Goal: Information Seeking & Learning: Learn about a topic

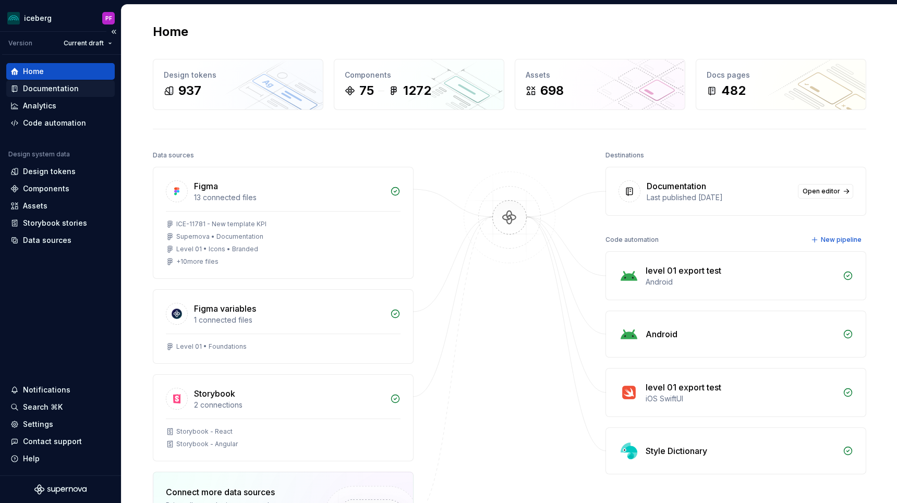
click at [77, 86] on div "Documentation" at bounding box center [60, 88] width 100 height 10
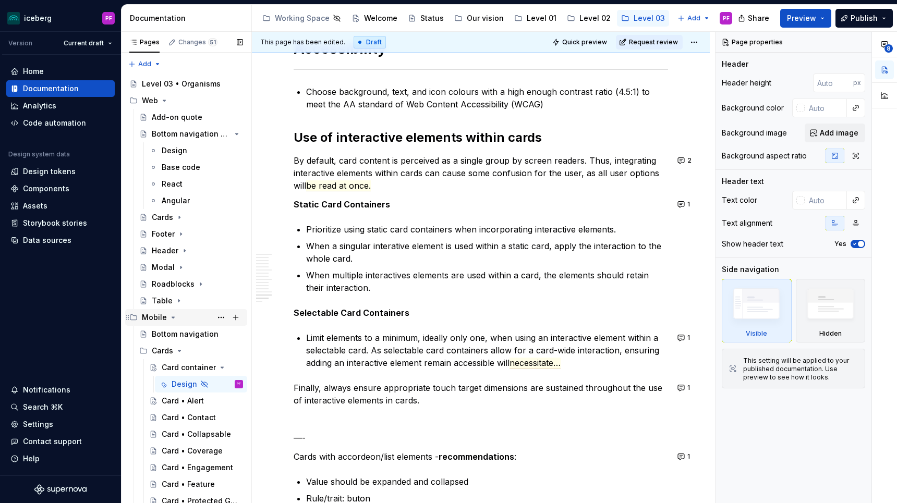
scroll to position [70, 0]
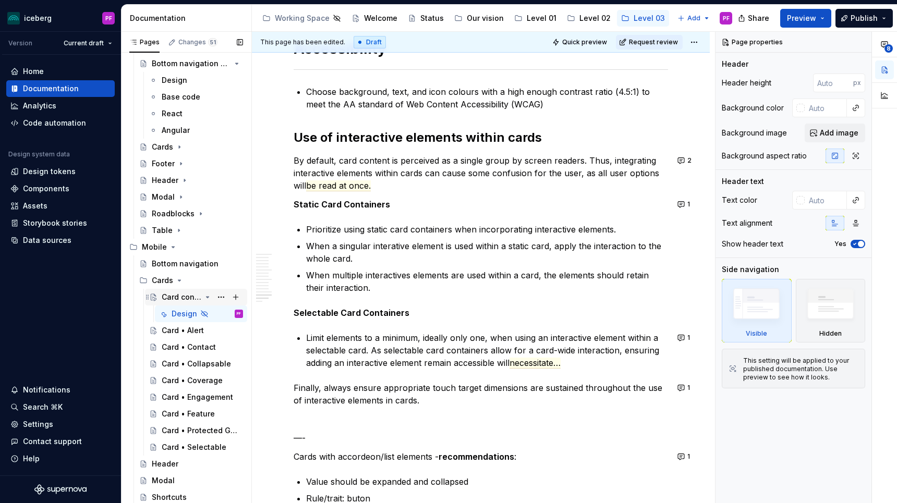
click at [178, 298] on div "Card container" at bounding box center [182, 297] width 40 height 10
type textarea "*"
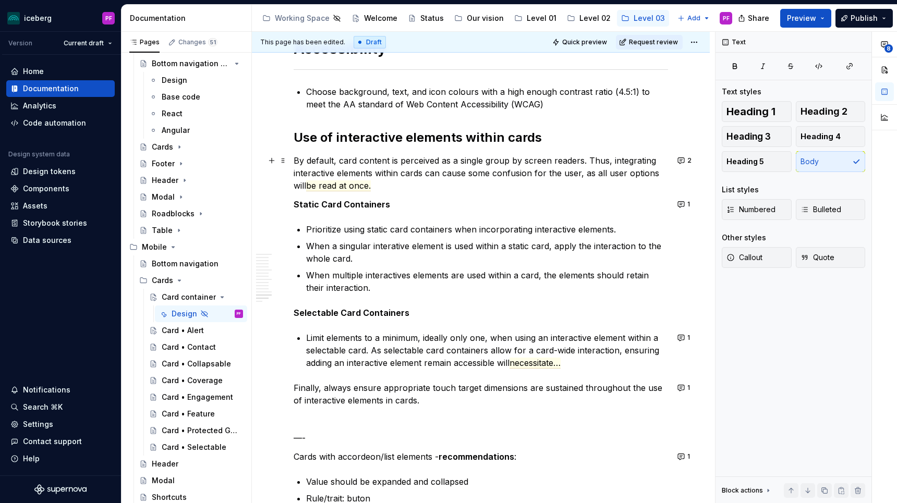
click at [383, 179] on p "By default, card content is perceived as a single group by screen readers. Thus…" at bounding box center [481, 173] width 375 height 38
click at [339, 186] on span "be read at once." at bounding box center [338, 186] width 65 height 11
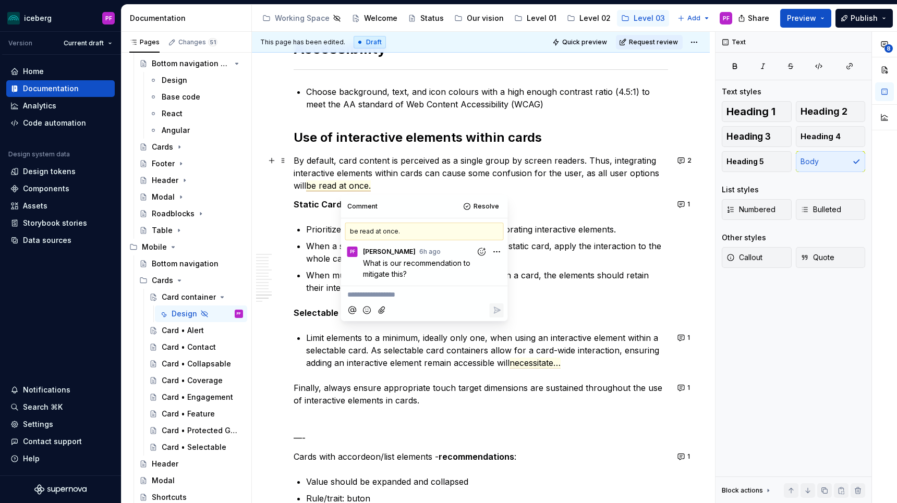
click at [410, 173] on commenthighlight "By default, card content is perceived as a single group by screen readers. Thus…" at bounding box center [478, 172] width 368 height 35
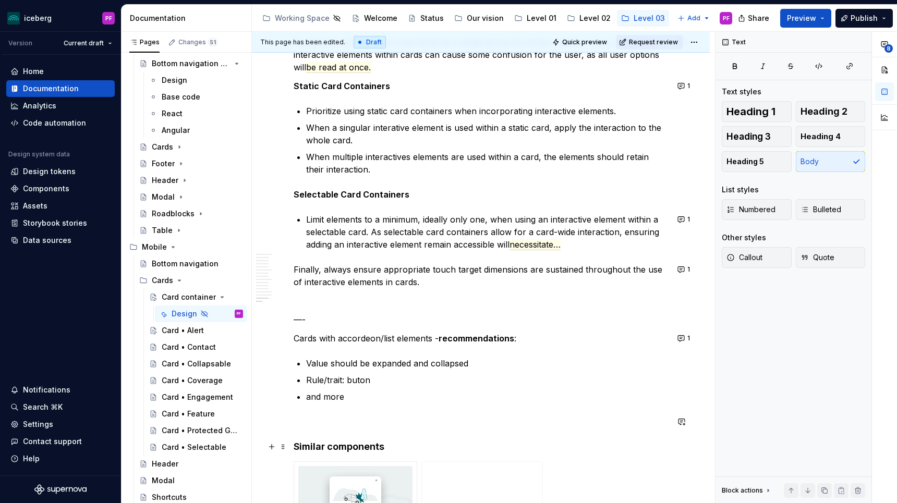
scroll to position [4021, 0]
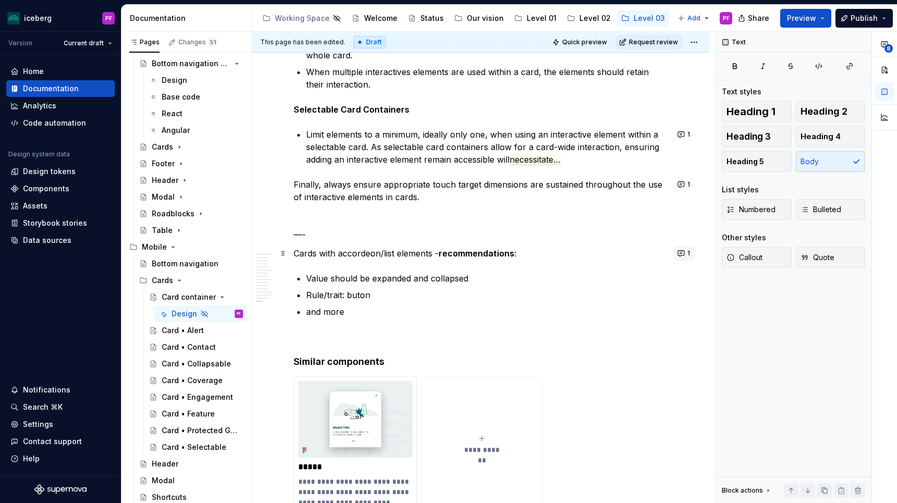
click at [690, 257] on span "1" at bounding box center [689, 253] width 3 height 8
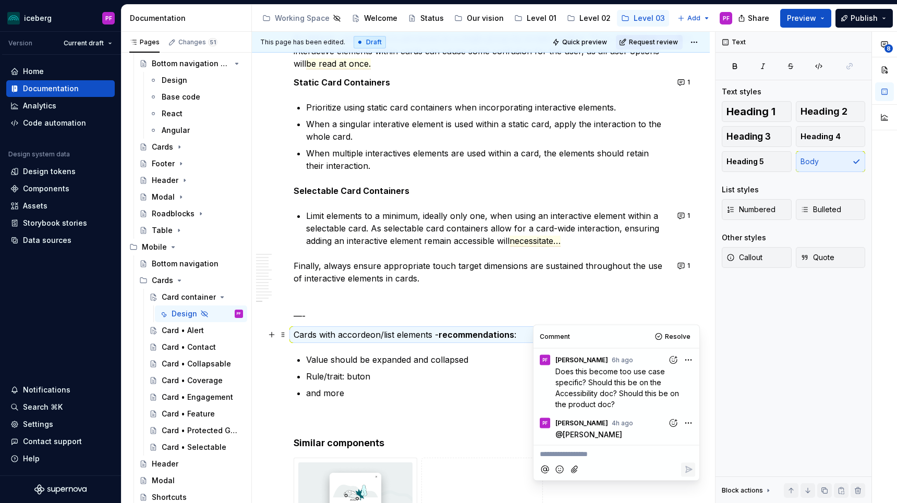
scroll to position [3933, 0]
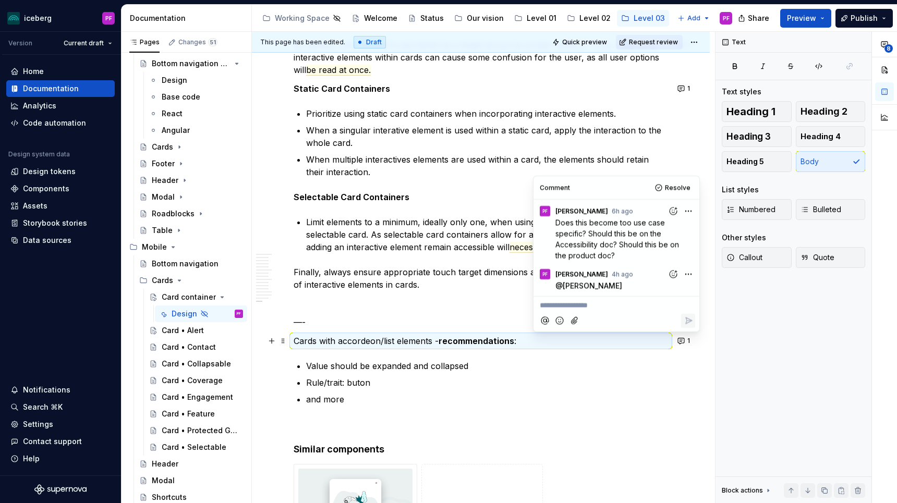
click at [474, 245] on p "Limit elements to a minimum, ideally only one, when using an interactive elemen…" at bounding box center [487, 235] width 362 height 38
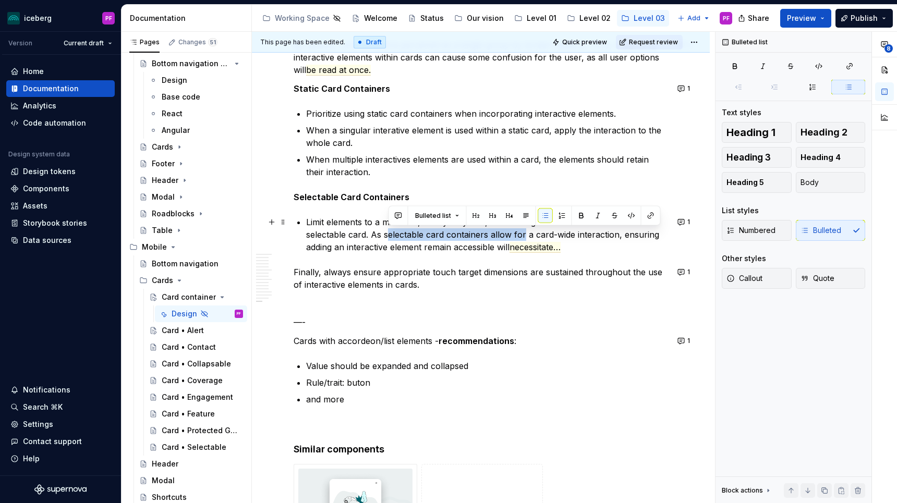
drag, startPoint x: 389, startPoint y: 231, endPoint x: 524, endPoint y: 233, distance: 135.7
click at [524, 233] on p "Limit elements to a minimum, ideally only one, when using an interactive elemen…" at bounding box center [487, 235] width 362 height 38
drag, startPoint x: 370, startPoint y: 234, endPoint x: 561, endPoint y: 239, distance: 191.0
click at [561, 239] on p "Limit elements to a minimum, ideally only one, when using an interactive elemen…" at bounding box center [487, 235] width 362 height 38
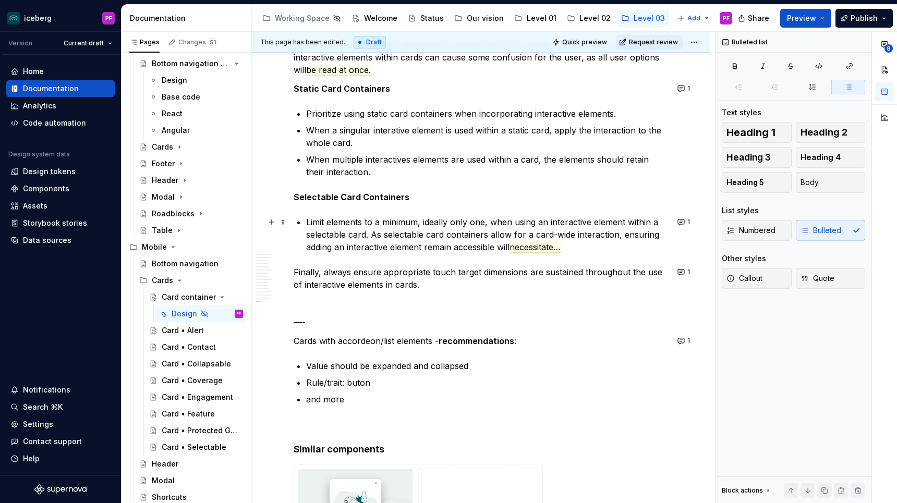
click at [365, 234] on p "Limit elements to a minimum, ideally only one, when using an interactive elemen…" at bounding box center [487, 235] width 362 height 38
drag, startPoint x: 376, startPoint y: 234, endPoint x: 580, endPoint y: 248, distance: 204.5
click at [580, 248] on p "Limit elements to a minimum, ideally only one, when using an interactive elemen…" at bounding box center [487, 235] width 362 height 38
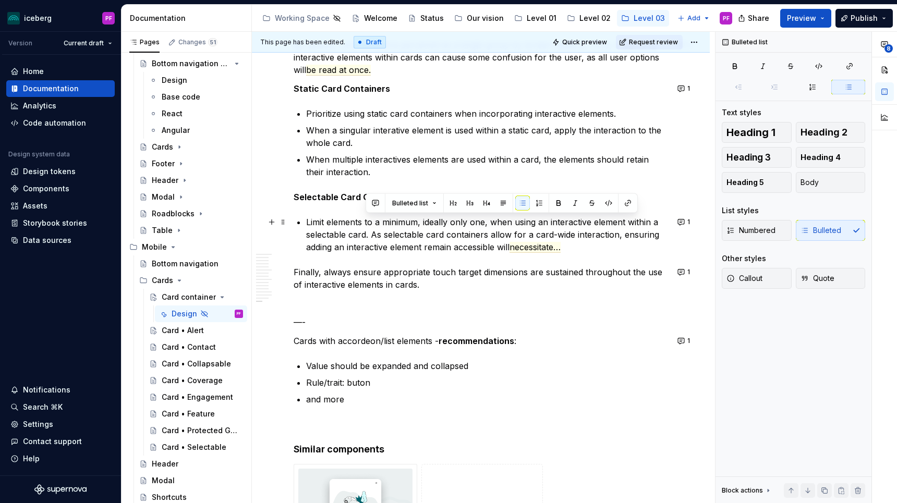
drag, startPoint x: 576, startPoint y: 245, endPoint x: 366, endPoint y: 228, distance: 210.4
click at [366, 228] on p "Limit elements to a minimum, ideally only one, when using an interactive elemen…" at bounding box center [487, 235] width 362 height 38
click at [371, 230] on p "Limit elements to a minimum, ideally only one, when using an interactive elemen…" at bounding box center [487, 235] width 362 height 38
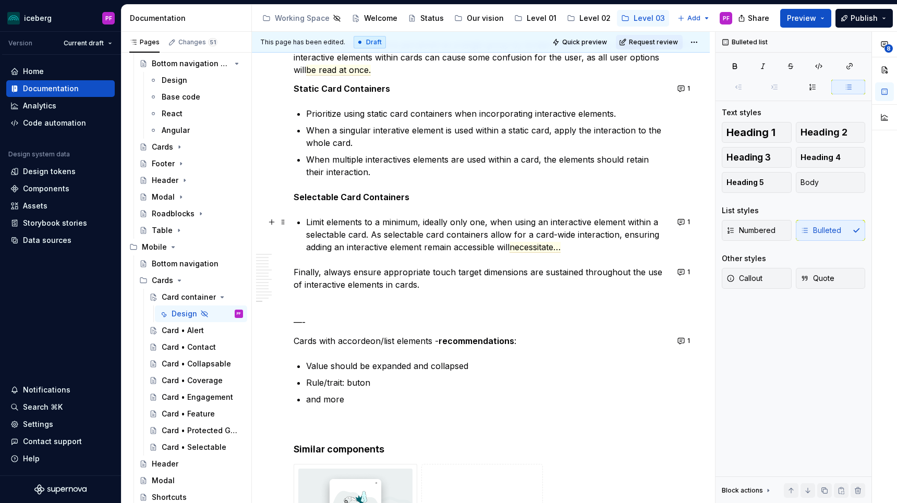
click at [630, 234] on p "Limit elements to a minimum, ideally only one, when using an interactive elemen…" at bounding box center [487, 235] width 362 height 38
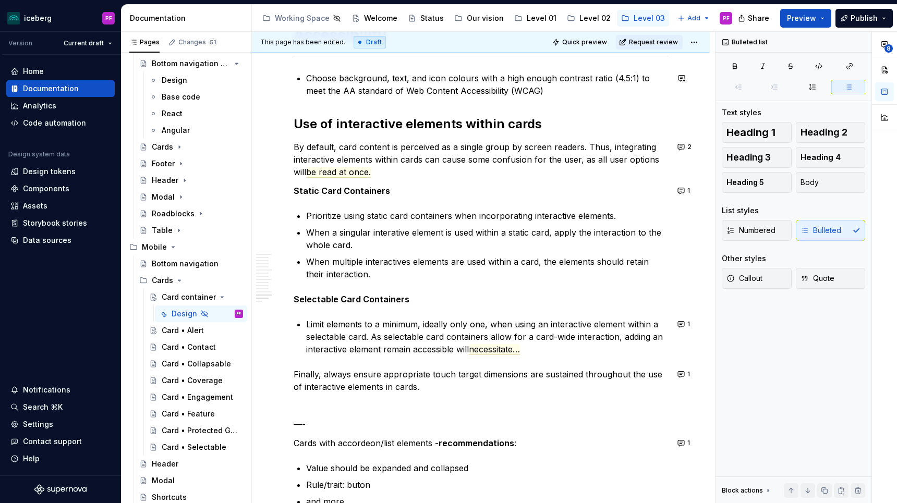
scroll to position [3834, 0]
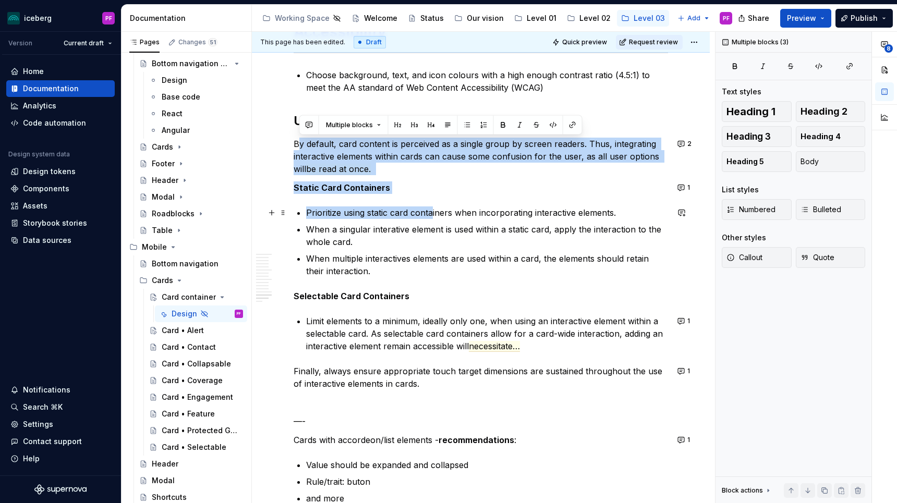
drag, startPoint x: 300, startPoint y: 141, endPoint x: 434, endPoint y: 212, distance: 151.4
click at [434, 212] on p "Prioritize using static card containers when incorporating interactive elements." at bounding box center [487, 213] width 362 height 13
drag, startPoint x: 294, startPoint y: 145, endPoint x: 549, endPoint y: 389, distance: 352.7
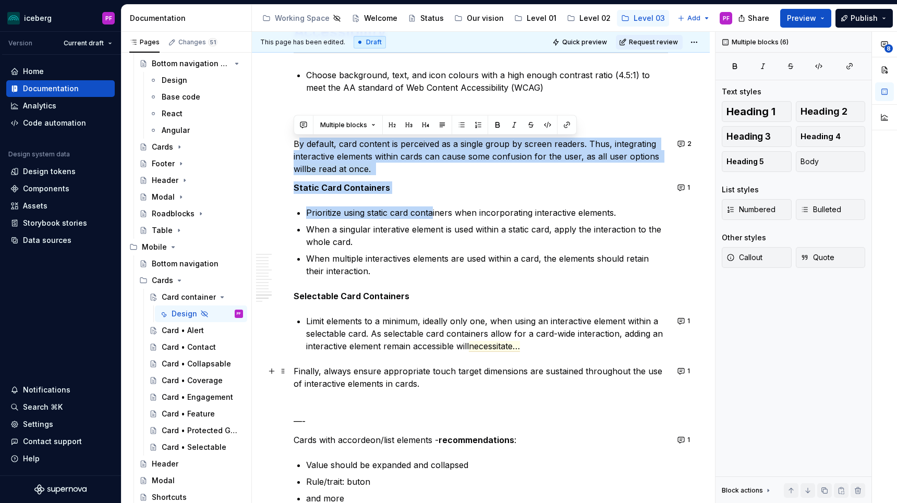
click at [548, 389] on p "Finally, always ensure appropriate touch target dimensions are sustained throug…" at bounding box center [481, 377] width 375 height 25
drag, startPoint x: 423, startPoint y: 384, endPoint x: 292, endPoint y: 143, distance: 274.3
drag, startPoint x: 294, startPoint y: 144, endPoint x: 452, endPoint y: 383, distance: 286.9
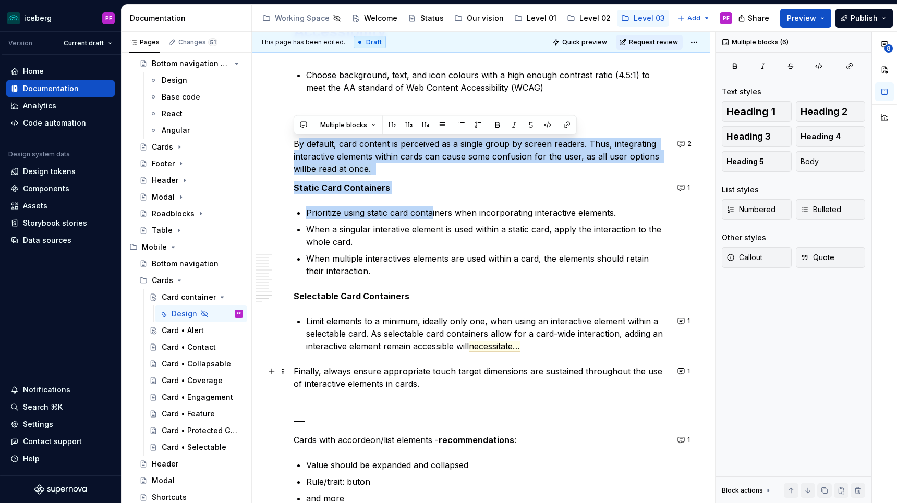
click at [452, 383] on p "Finally, always ensure appropriate touch target dimensions are sustained throug…" at bounding box center [481, 377] width 375 height 25
drag, startPoint x: 438, startPoint y: 381, endPoint x: 295, endPoint y: 141, distance: 279.8
click at [295, 141] on commenthighlight "By default, card content is perceived as a single group by screen readers. Thus…" at bounding box center [478, 156] width 368 height 35
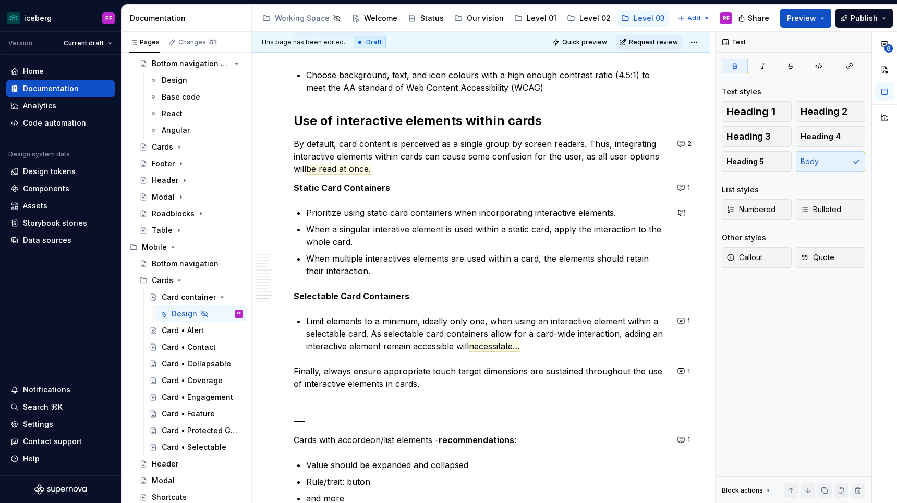
drag, startPoint x: 296, startPoint y: 143, endPoint x: 386, endPoint y: 287, distance: 169.8
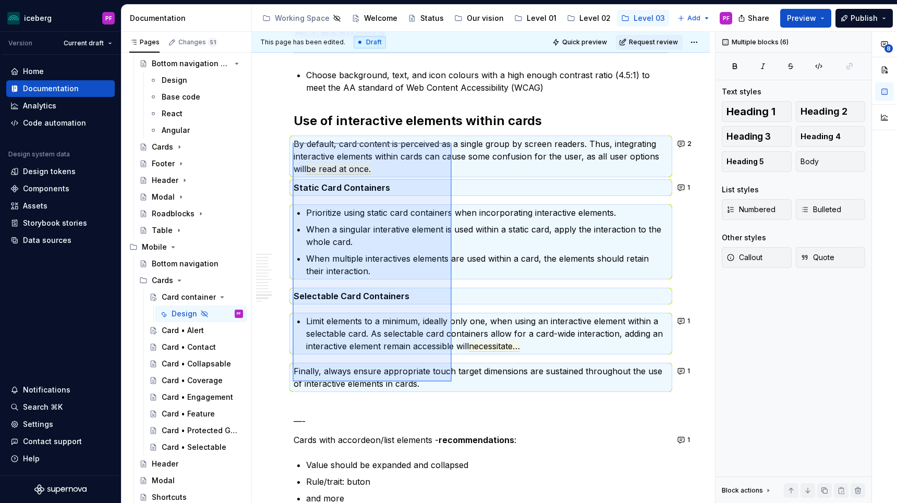
drag, startPoint x: 293, startPoint y: 143, endPoint x: 452, endPoint y: 382, distance: 287.1
click at [452, 382] on div "**********" at bounding box center [483, 268] width 463 height 472
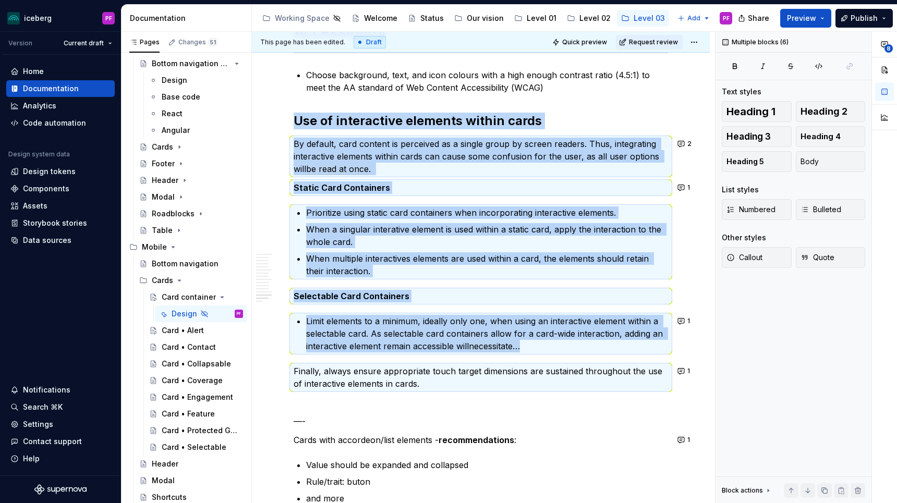
click at [448, 387] on p "Finally, always ensure appropriate touch target dimensions are sustained throug…" at bounding box center [481, 377] width 375 height 25
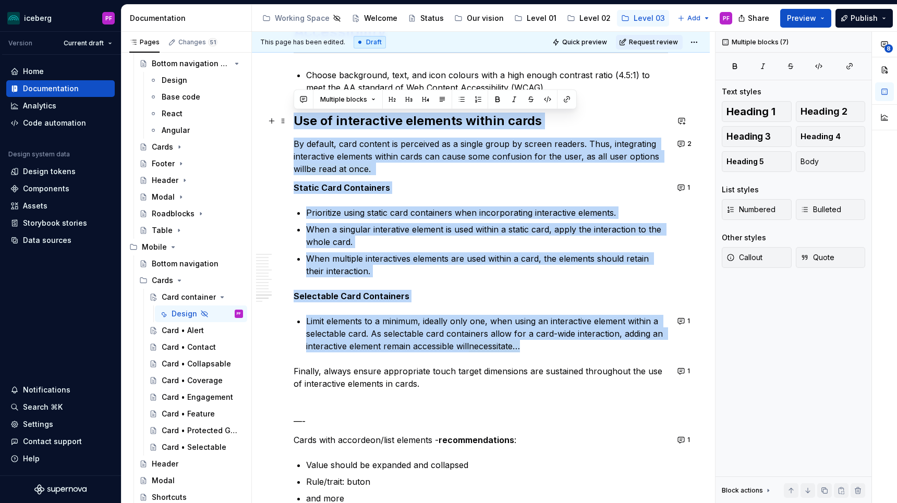
drag, startPoint x: 434, startPoint y: 386, endPoint x: 291, endPoint y: 124, distance: 299.1
drag, startPoint x: 297, startPoint y: 120, endPoint x: 435, endPoint y: 381, distance: 295.2
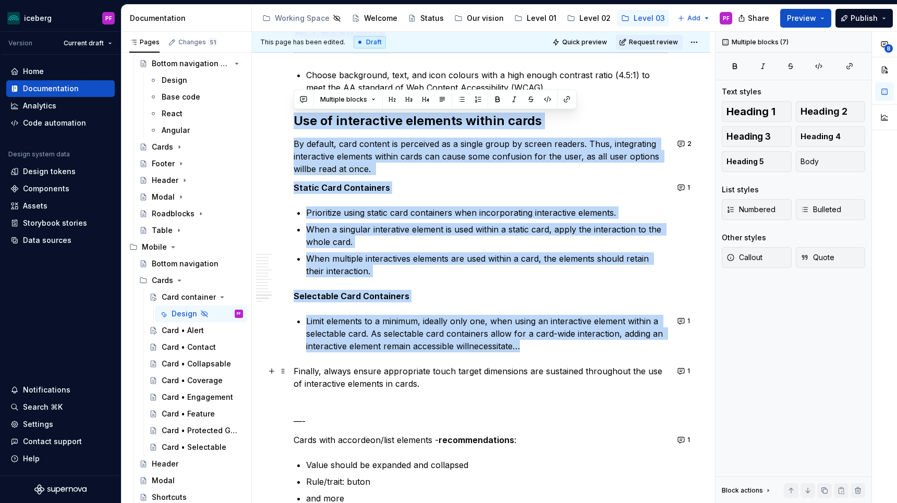
click at [435, 381] on p "Finally, always ensure appropriate touch target dimensions are sustained throug…" at bounding box center [481, 377] width 375 height 25
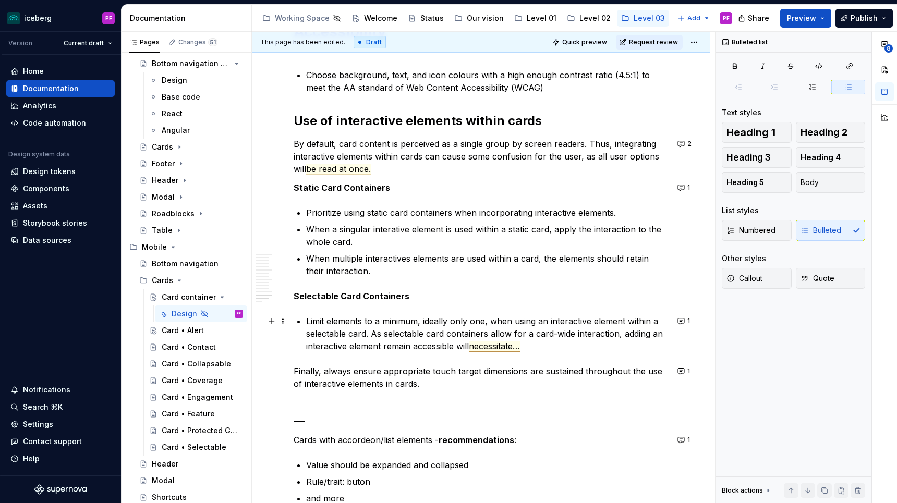
click at [498, 345] on span "necessitate…" at bounding box center [494, 346] width 51 height 11
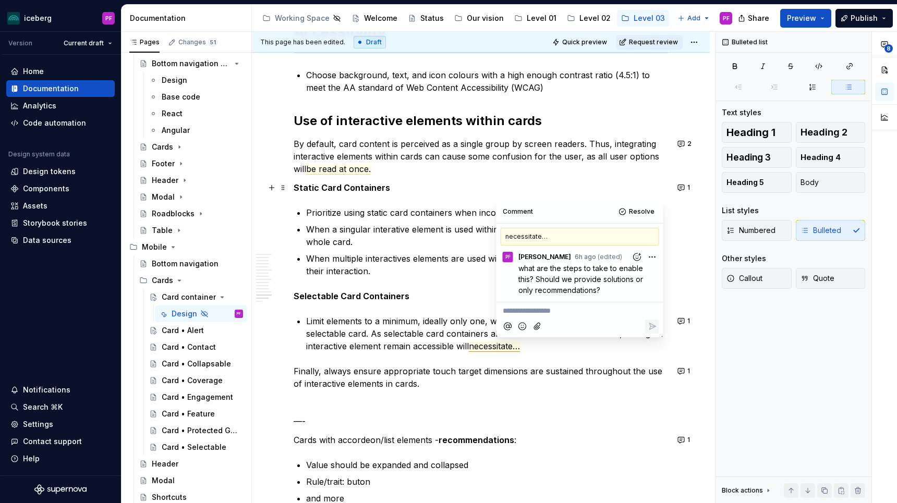
click at [465, 187] on p "Static Card Containers" at bounding box center [481, 188] width 375 height 13
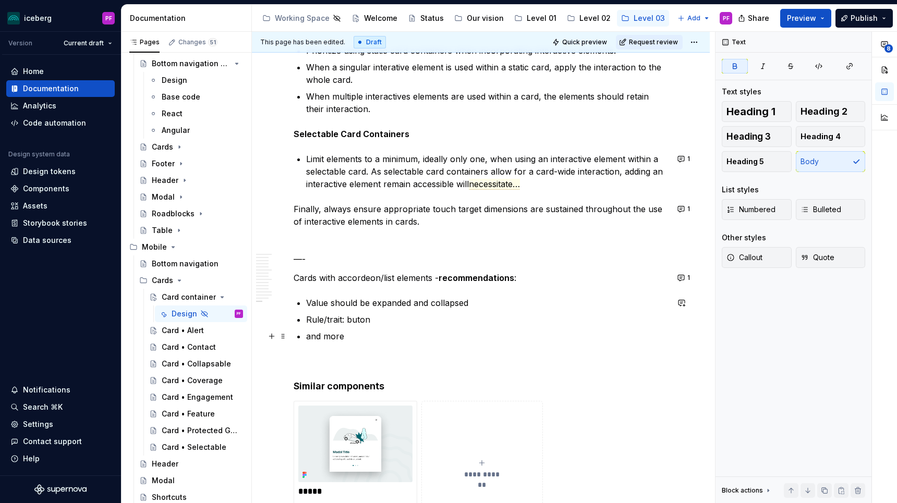
scroll to position [3997, 0]
click at [688, 281] on button "1" at bounding box center [685, 277] width 20 height 15
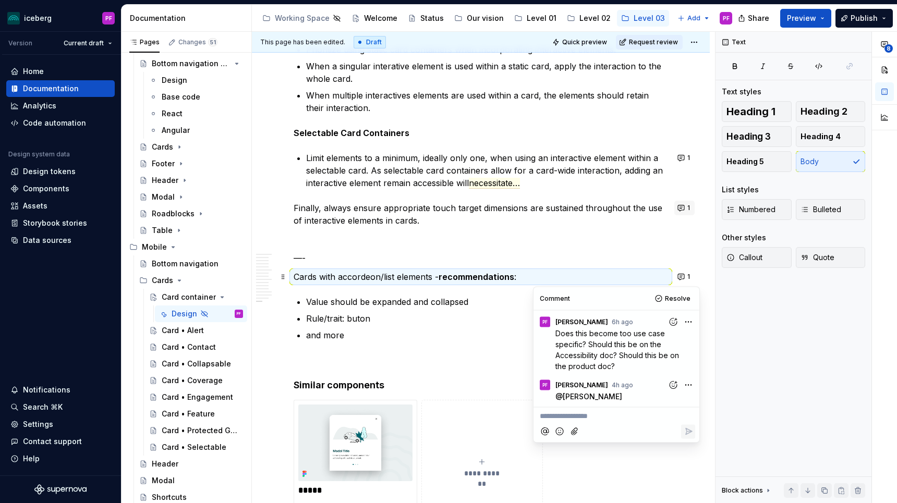
click at [684, 212] on button "1" at bounding box center [685, 208] width 20 height 15
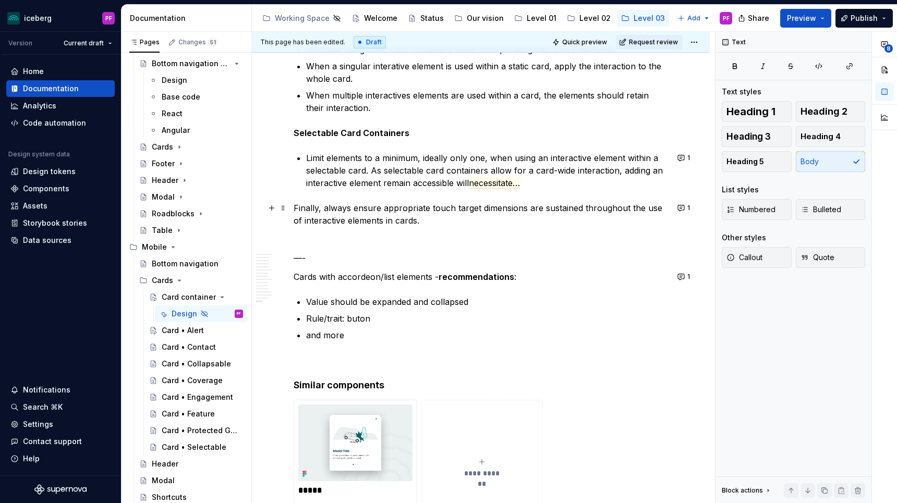
click at [492, 223] on p "Finally, always ensure appropriate touch target dimensions are sustained throug…" at bounding box center [481, 214] width 375 height 25
click at [687, 163] on button "1" at bounding box center [685, 158] width 20 height 15
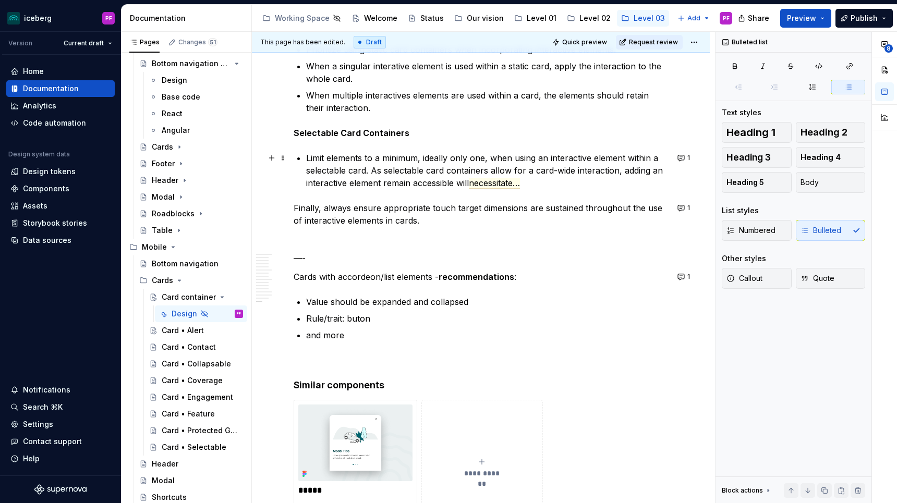
click at [592, 160] on p "Limit elements to a minimum, ideally only one, when using an interactive elemen…" at bounding box center [487, 171] width 362 height 38
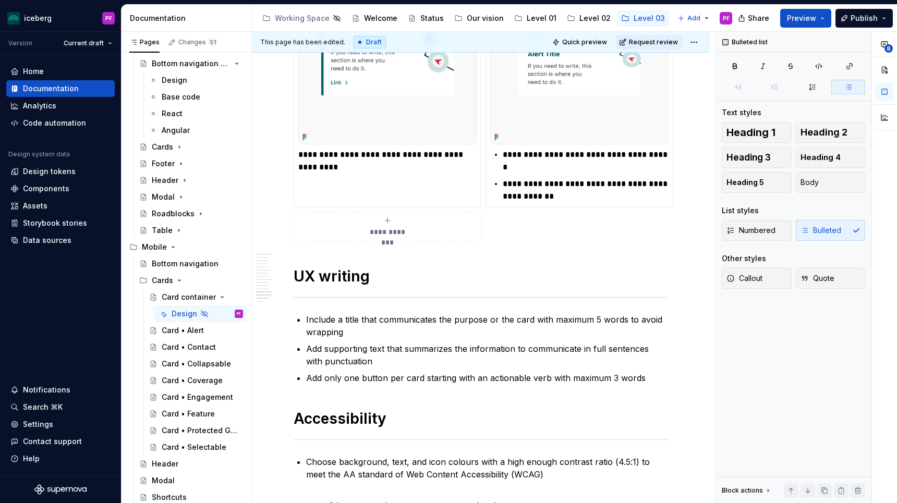
scroll to position [3447, 0]
type textarea "*"
